Goal: Task Accomplishment & Management: Manage account settings

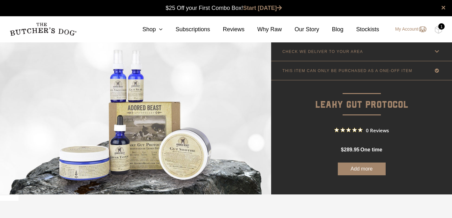
click at [417, 31] on link "My Account" at bounding box center [407, 29] width 38 height 8
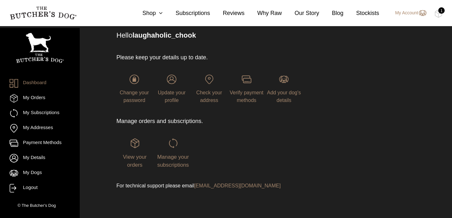
scroll to position [46, 0]
click at [197, 12] on link "Subscriptions" at bounding box center [186, 13] width 47 height 9
